Goal: Task Accomplishment & Management: Use online tool/utility

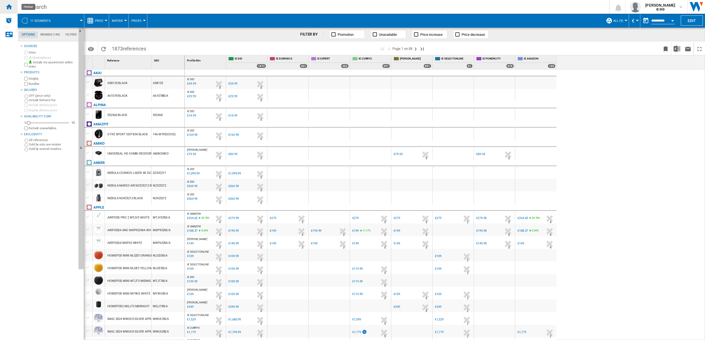
click at [11, 6] on ng-md-icon "Home" at bounding box center [9, 6] width 7 height 7
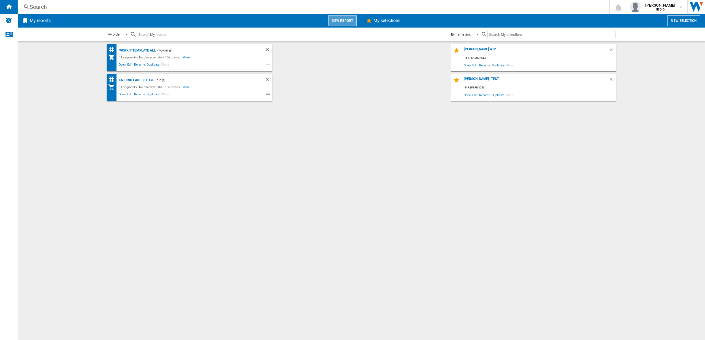
click at [348, 22] on button "New report" at bounding box center [342, 20] width 28 height 10
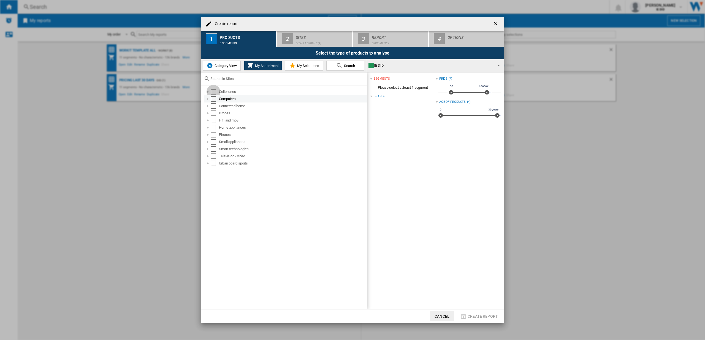
drag, startPoint x: 216, startPoint y: 90, endPoint x: 216, endPoint y: 96, distance: 5.5
click at [216, 91] on div "Select" at bounding box center [214, 92] width 6 height 6
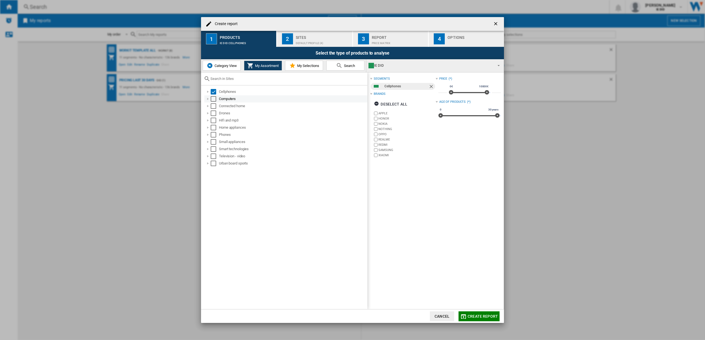
click at [216, 96] on div "Select" at bounding box center [214, 99] width 6 height 6
click at [213, 104] on div "Select" at bounding box center [214, 106] width 6 height 6
drag, startPoint x: 213, startPoint y: 110, endPoint x: 214, endPoint y: 113, distance: 3.0
click at [213, 110] on div "Drones" at bounding box center [285, 113] width 163 height 7
click at [215, 121] on div "Select" at bounding box center [214, 121] width 6 height 6
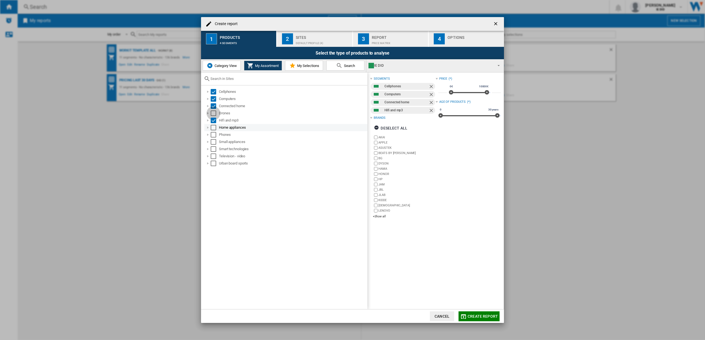
drag, startPoint x: 214, startPoint y: 114, endPoint x: 210, endPoint y: 127, distance: 13.9
click at [215, 114] on div "Select" at bounding box center [214, 113] width 6 height 6
drag, startPoint x: 214, startPoint y: 127, endPoint x: 215, endPoint y: 134, distance: 7.6
click at [214, 127] on div "Select" at bounding box center [214, 128] width 6 height 6
click at [215, 134] on div "Select" at bounding box center [214, 135] width 6 height 6
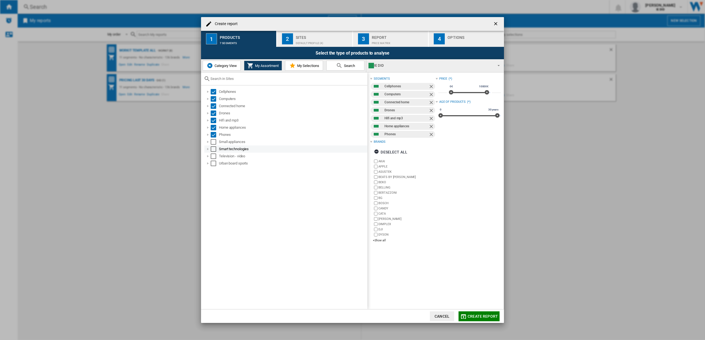
drag, startPoint x: 215, startPoint y: 141, endPoint x: 214, endPoint y: 150, distance: 9.5
click at [215, 141] on div "Select" at bounding box center [214, 142] width 6 height 6
drag, startPoint x: 214, startPoint y: 150, endPoint x: 217, endPoint y: 155, distance: 5.7
click at [214, 151] on div "Select" at bounding box center [214, 149] width 6 height 6
click at [217, 156] on md-checkbox "Select" at bounding box center [215, 156] width 8 height 6
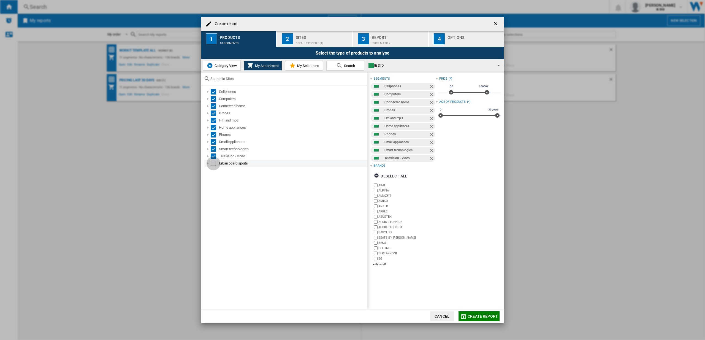
click at [214, 162] on div "Select" at bounding box center [214, 164] width 6 height 6
click at [316, 43] on div "Default profile (4)" at bounding box center [323, 42] width 54 height 6
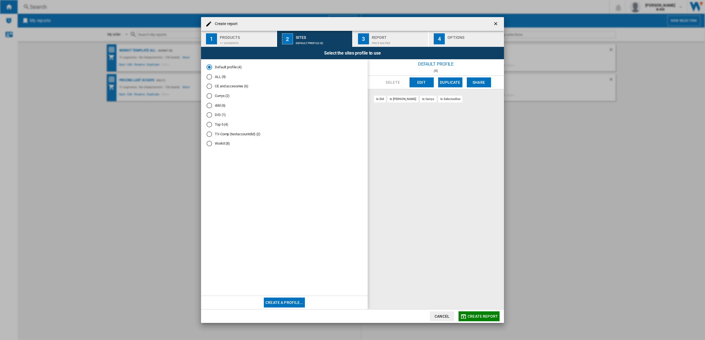
click at [210, 78] on div "ALL (9)" at bounding box center [210, 77] width 6 height 6
click at [472, 318] on span "Create report" at bounding box center [483, 316] width 30 height 4
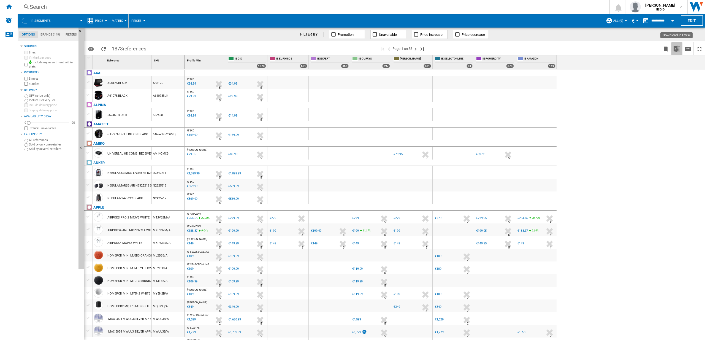
click at [679, 49] on img "Download in Excel" at bounding box center [677, 48] width 7 height 7
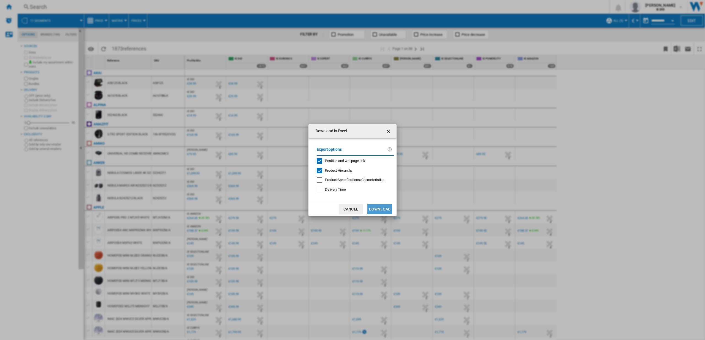
click at [383, 208] on button "Download" at bounding box center [380, 209] width 25 height 10
